Goal: Information Seeking & Learning: Learn about a topic

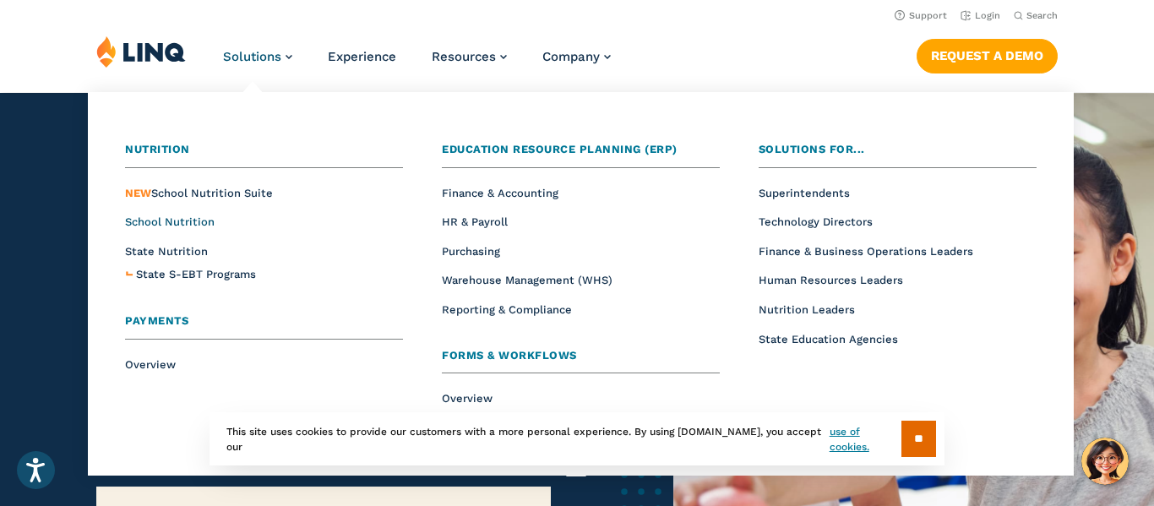
click at [183, 222] on span "School Nutrition" at bounding box center [170, 221] width 90 height 13
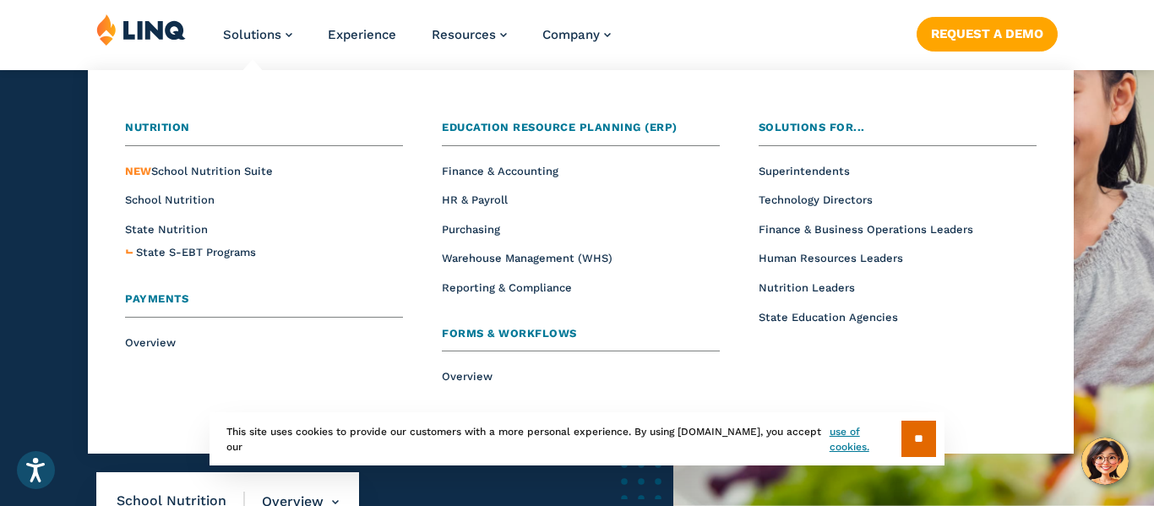
scroll to position [167, 0]
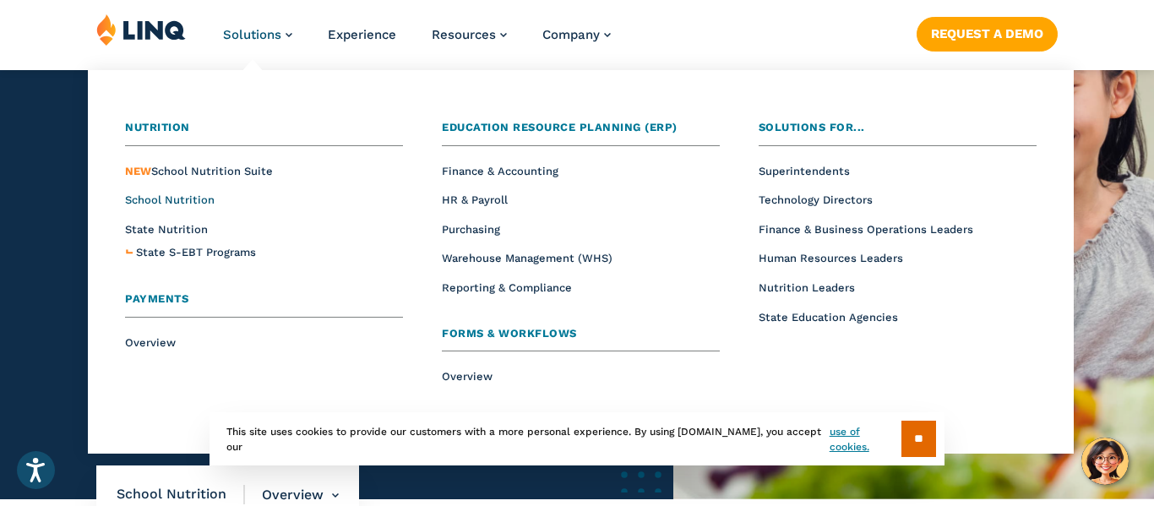
click at [166, 194] on span "School Nutrition" at bounding box center [170, 199] width 90 height 13
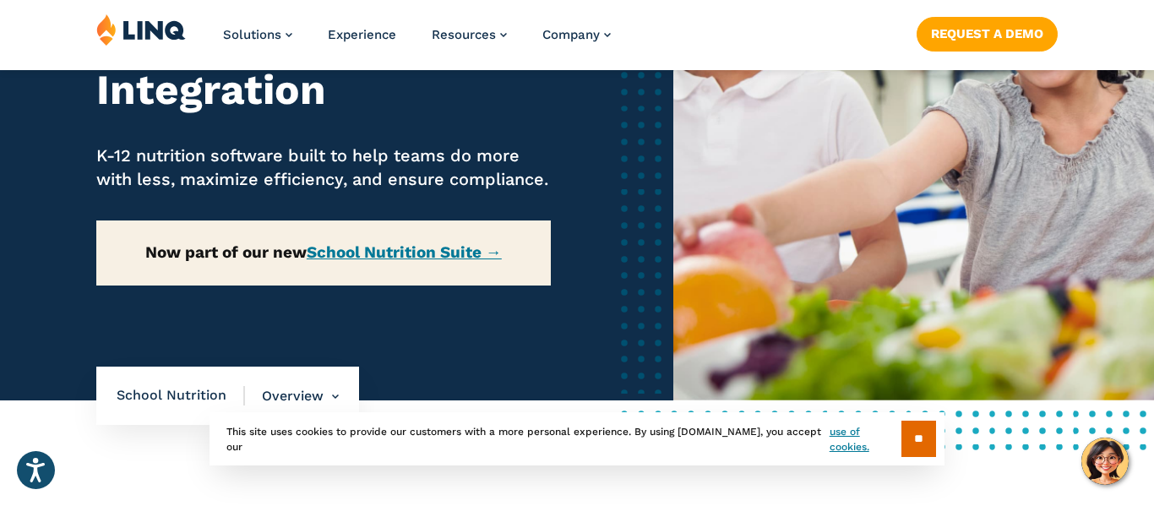
scroll to position [265, 0]
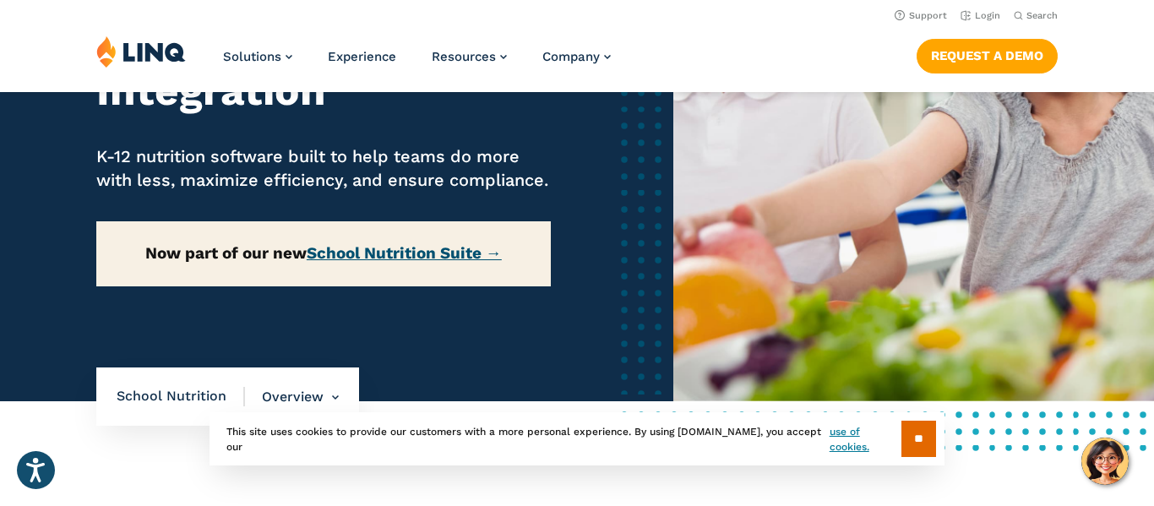
click at [412, 263] on link "School Nutrition Suite →" at bounding box center [404, 252] width 195 height 19
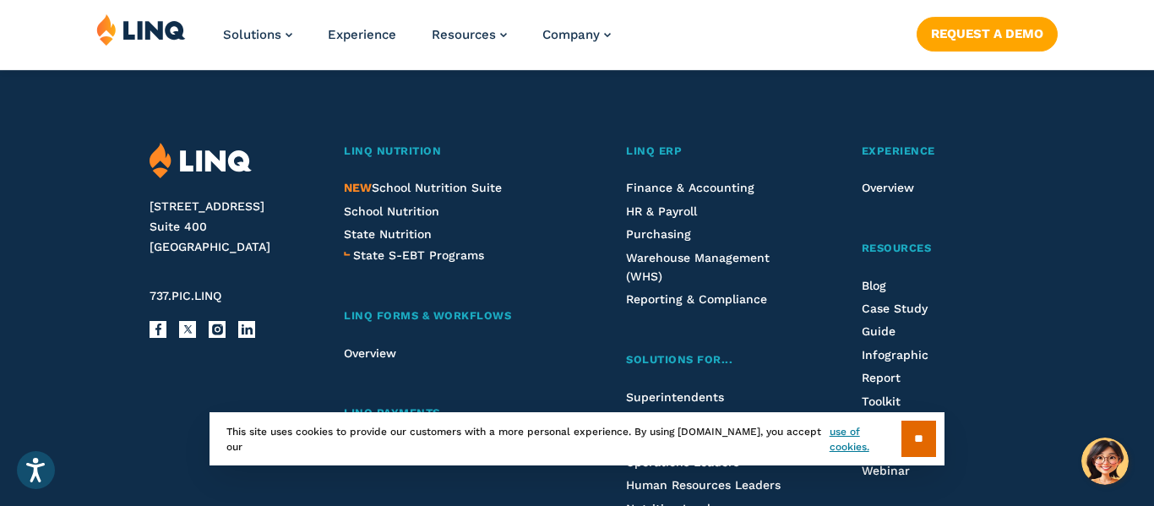
scroll to position [1937, 0]
